Goal: Task Accomplishment & Management: Manage account settings

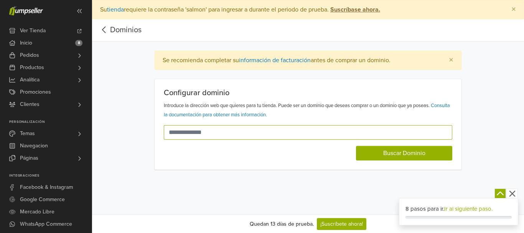
drag, startPoint x: 232, startPoint y: 132, endPoint x: 99, endPoint y: 132, distance: 133.9
click at [99, 132] on div "Se recomienda completar su información de facturación antes de comprar un domin…" at bounding box center [308, 110] width 432 height 119
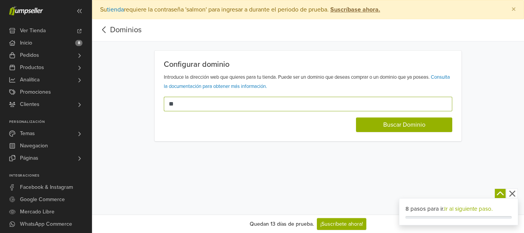
type input "*"
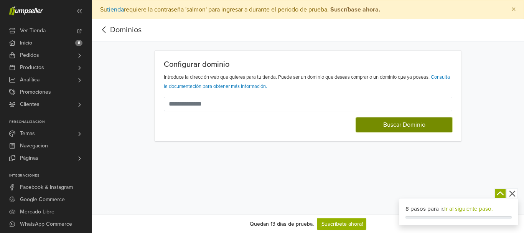
click at [381, 127] on button "Buscar Dominio" at bounding box center [404, 124] width 96 height 15
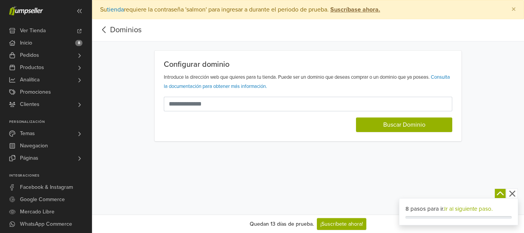
click at [333, 122] on div "Buscar Dominio" at bounding box center [308, 121] width 288 height 21
click at [260, 104] on input "text" at bounding box center [303, 104] width 279 height 15
click at [262, 104] on input "text" at bounding box center [303, 104] width 279 height 15
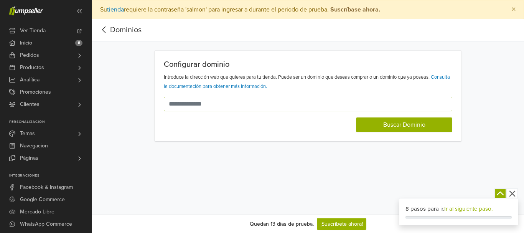
click at [262, 104] on input "text" at bounding box center [303, 104] width 279 height 15
drag, startPoint x: 256, startPoint y: 106, endPoint x: 156, endPoint y: 107, distance: 99.3
click at [156, 107] on div "Configurar dominio Introduce la dirección web que quieres para tu tienda. Puede…" at bounding box center [308, 96] width 307 height 91
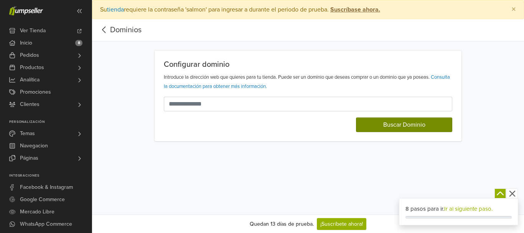
drag, startPoint x: 394, startPoint y: 115, endPoint x: 396, endPoint y: 120, distance: 4.6
click at [395, 119] on div "Buscar Dominio" at bounding box center [308, 121] width 288 height 21
click at [397, 120] on button "Buscar Dominio" at bounding box center [404, 124] width 96 height 15
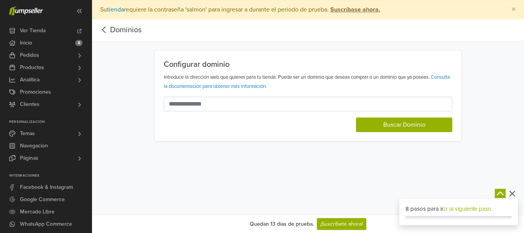
click at [317, 124] on div "Buscar Dominio" at bounding box center [308, 121] width 288 height 21
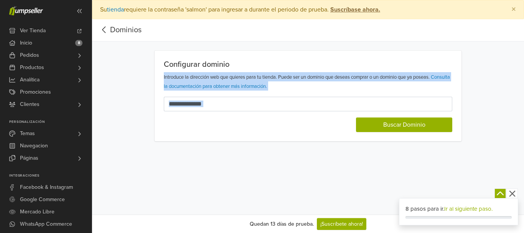
drag, startPoint x: 523, startPoint y: 67, endPoint x: 501, endPoint y: 161, distance: 96.5
click at [502, 161] on div "Preferencias Suscripción Salir × Su tienda requiere la contraseña 'salmon' para…" at bounding box center [308, 107] width 432 height 214
click at [267, 69] on div "Configurar dominio Introduce la dirección web que quieres para tu tienda. Puede…" at bounding box center [308, 96] width 307 height 91
click at [282, 84] on link "Consulta la documentación para obtener más información." at bounding box center [307, 81] width 286 height 15
click at [202, 104] on input "text" at bounding box center [303, 104] width 279 height 15
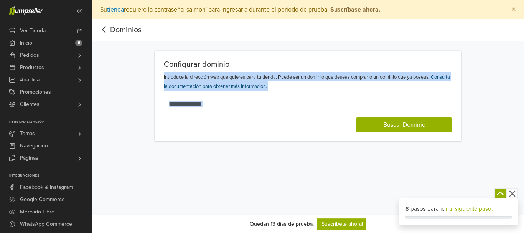
drag, startPoint x: 236, startPoint y: 91, endPoint x: 257, endPoint y: 84, distance: 21.7
click at [236, 91] on div "Configurar dominio Introduce la dirección web que quieres para tu tienda. Puede…" at bounding box center [308, 96] width 307 height 91
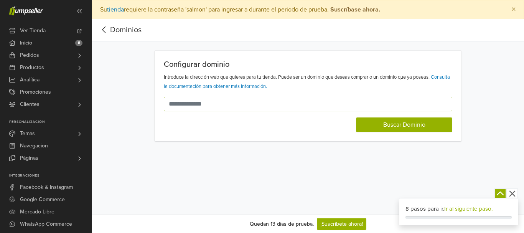
drag, startPoint x: 238, startPoint y: 104, endPoint x: 140, endPoint y: 105, distance: 98.2
click at [140, 105] on div "Configurar dominio Introduce la dirección web que quieres para tu tienda. Puede…" at bounding box center [307, 96] width 413 height 91
drag, startPoint x: 200, startPoint y: 99, endPoint x: 224, endPoint y: 123, distance: 34.2
click at [224, 130] on form "Buscar Dominio" at bounding box center [308, 114] width 288 height 35
drag, startPoint x: 221, startPoint y: 101, endPoint x: 163, endPoint y: 114, distance: 59.0
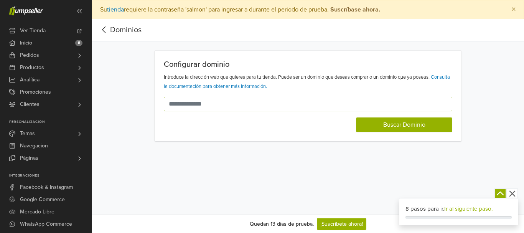
click at [163, 114] on div "Configurar dominio Introduce la dirección web que quieres para tu tienda. Puede…" at bounding box center [308, 96] width 307 height 91
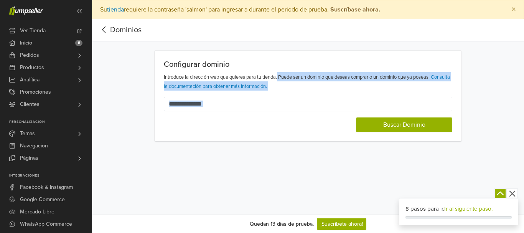
drag, startPoint x: 280, startPoint y: 74, endPoint x: 200, endPoint y: 120, distance: 92.1
click at [222, 147] on div "Preferencias Suscripción Salir × Su tienda requiere la contraseña 'salmon' para…" at bounding box center [308, 107] width 432 height 214
copy main "Puede ser un dominio que deseas comprar o un dominio que ya poseas. Consulta la…"
click at [231, 105] on input "text" at bounding box center [303, 104] width 279 height 15
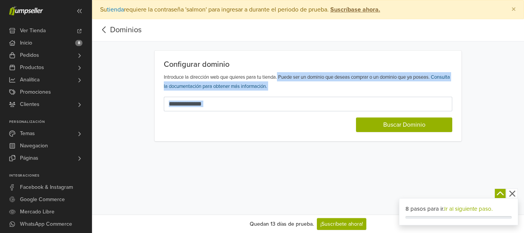
click at [245, 84] on link "Consulta la documentación para obtener más información." at bounding box center [307, 81] width 286 height 15
click at [216, 106] on input "text" at bounding box center [303, 104] width 279 height 15
click at [222, 59] on div "Configurar dominio Introduce la dirección web que quieres para tu tienda. Puede…" at bounding box center [308, 96] width 307 height 91
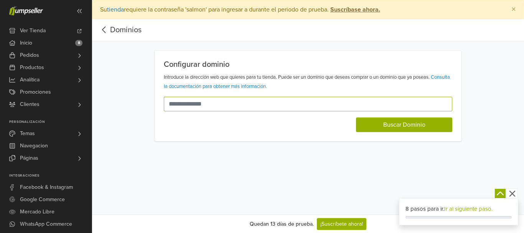
click at [219, 100] on input "text" at bounding box center [303, 104] width 279 height 15
paste input "**********"
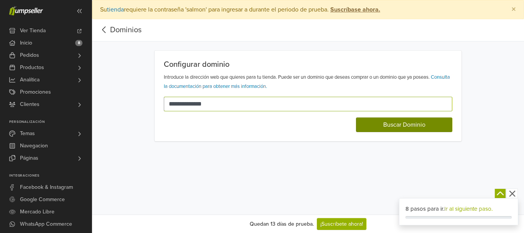
type input "**********"
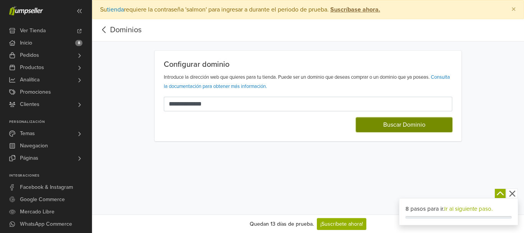
click at [412, 123] on button "Buscar Dominio" at bounding box center [404, 124] width 96 height 15
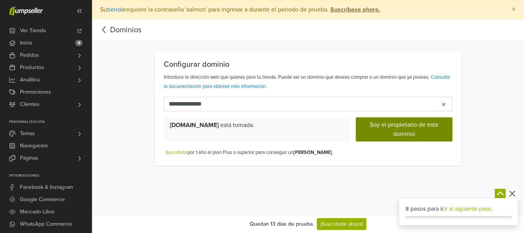
click at [412, 128] on button "Soy el propietario de este dominio" at bounding box center [404, 129] width 96 height 24
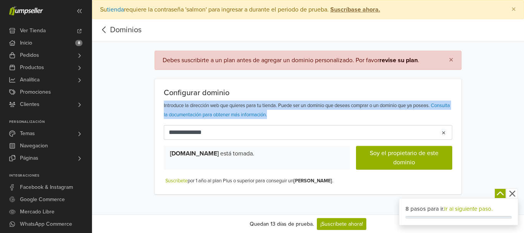
drag, startPoint x: 520, startPoint y: 86, endPoint x: 514, endPoint y: 120, distance: 34.2
click at [514, 120] on div "**********" at bounding box center [308, 122] width 432 height 143
click at [229, 92] on h5 "Configurar dominio" at bounding box center [308, 92] width 288 height 9
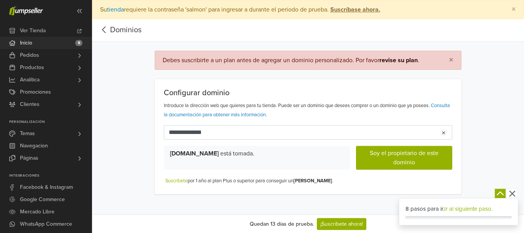
click at [70, 45] on link "Inicio 8" at bounding box center [46, 43] width 92 height 12
